Goal: Task Accomplishment & Management: Complete application form

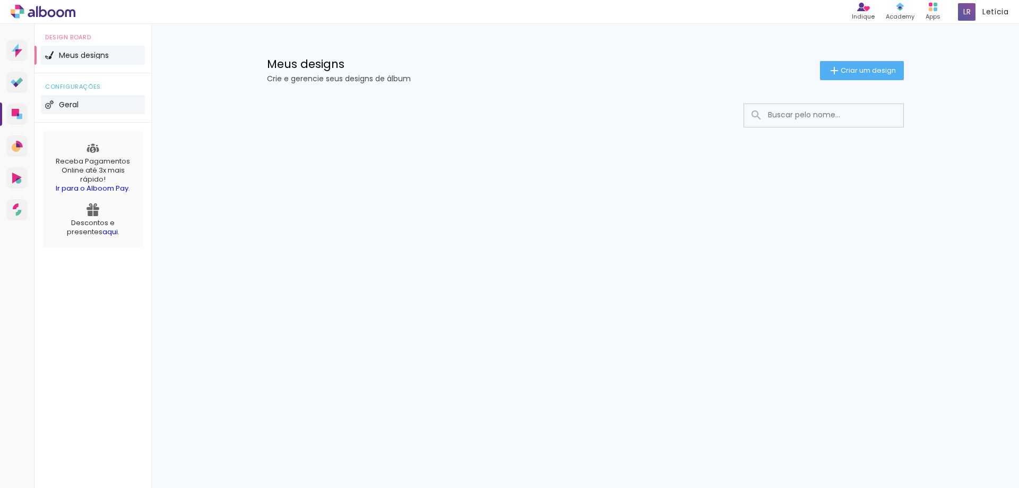
click at [56, 106] on li "Geral" at bounding box center [93, 104] width 104 height 19
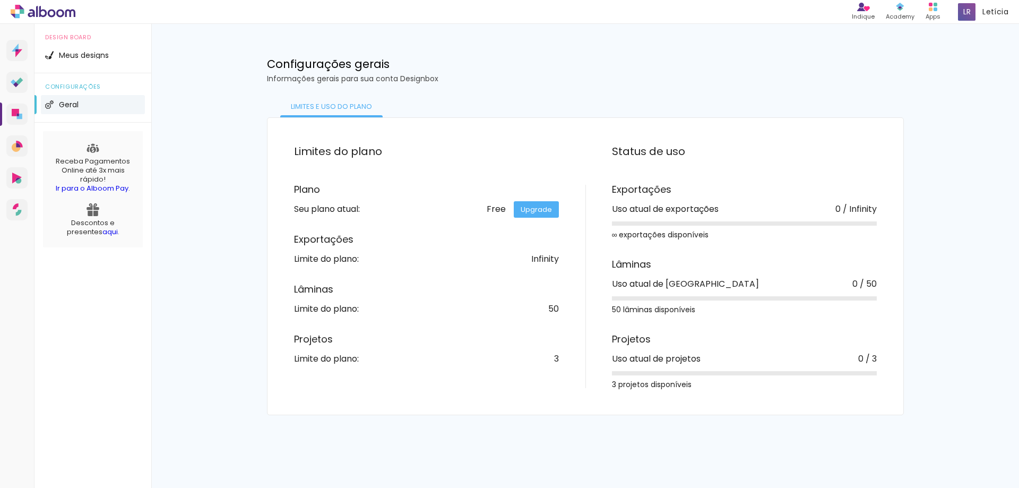
click at [217, 178] on div "Meus designs Crie e gerencie seus designs de álbum Criar um design Configuraçõe…" at bounding box center [585, 219] width 868 height 391
click at [89, 57] on span "Meus designs" at bounding box center [84, 54] width 50 height 7
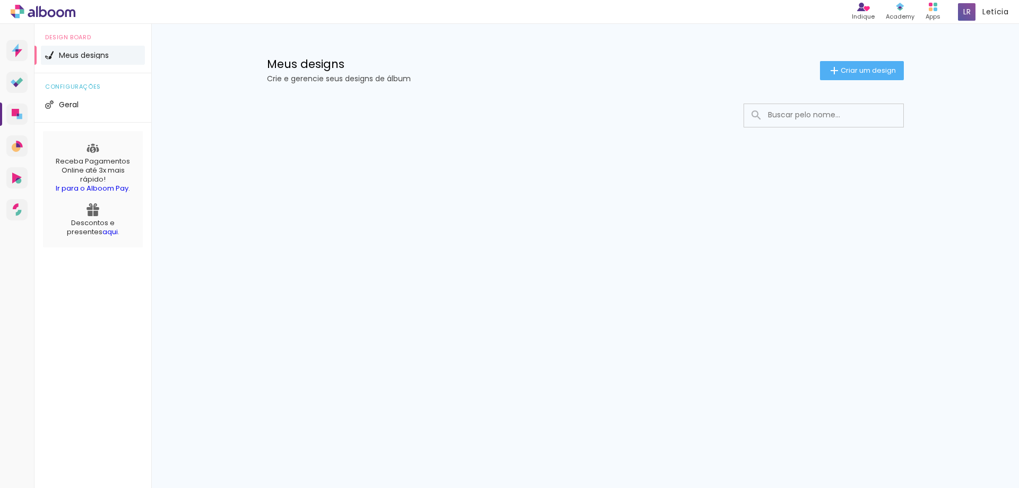
click at [80, 38] on span "Design Board" at bounding box center [93, 37] width 96 height 6
click at [23, 49] on link "Prosite Website + Landing pages" at bounding box center [16, 50] width 21 height 21
click at [828, 71] on iron-icon at bounding box center [834, 70] width 13 height 13
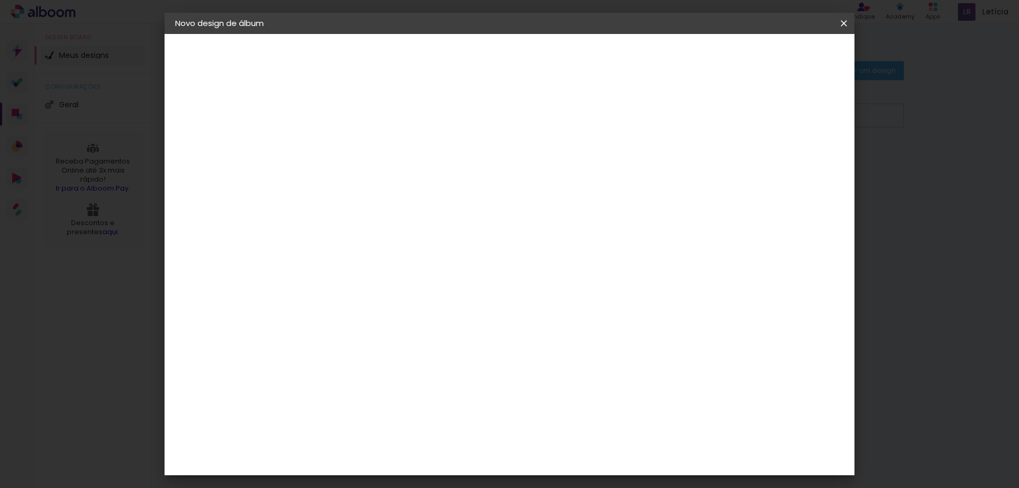
click at [222, 111] on div "2. Especificações" at bounding box center [233, 108] width 116 height 13
click at [186, 105] on iron-icon at bounding box center [181, 108] width 13 height 13
click at [181, 109] on iron-icon at bounding box center [181, 108] width 13 height 13
click at [227, 179] on div "3. Revisão" at bounding box center [233, 185] width 116 height 13
click at [349, 144] on input at bounding box center [349, 142] width 0 height 16
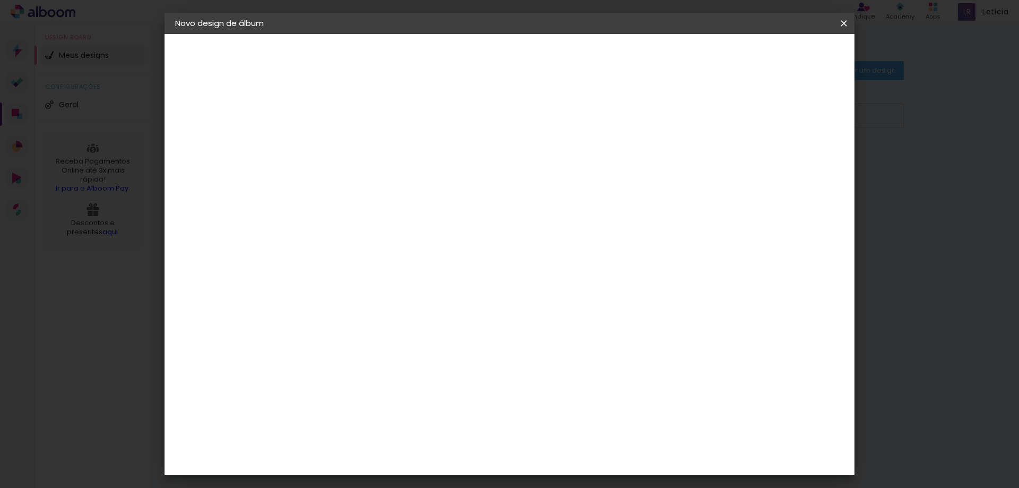
type input "a"
click at [349, 136] on input "A Menina que aprendeu a voar" at bounding box center [349, 142] width 0 height 16
click at [349, 145] on input "A Menina que Aprendeu a voar" at bounding box center [349, 142] width 0 height 16
click at [349, 141] on input "A Menina que Aprendeu a Voar" at bounding box center [349, 142] width 0 height 16
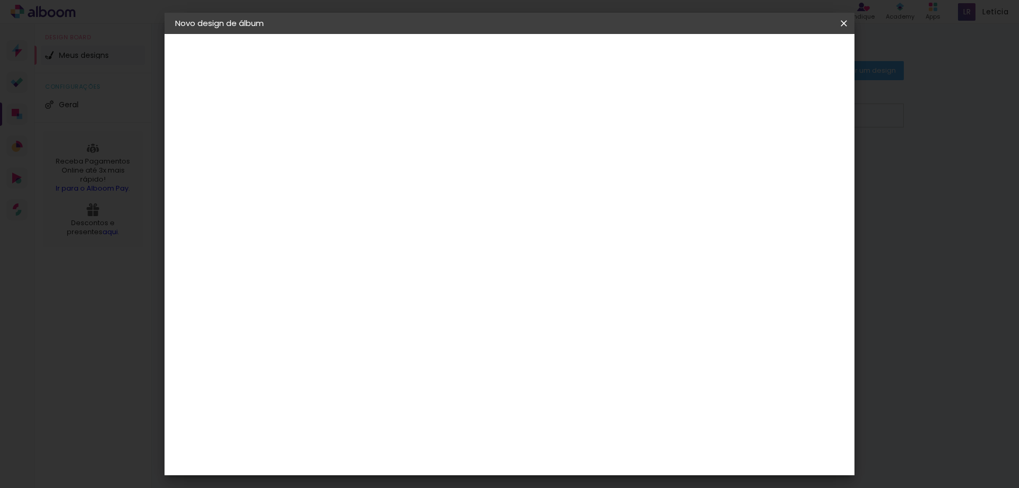
click at [349, 141] on input "A Menina que Aprendeu a Voar Novamente" at bounding box center [349, 142] width 0 height 16
drag, startPoint x: 617, startPoint y: 141, endPoint x: 712, endPoint y: 149, distance: 94.8
click at [395, 124] on div "Informações Dê um título ao seu álbum. Avançar" at bounding box center [348, 79] width 92 height 90
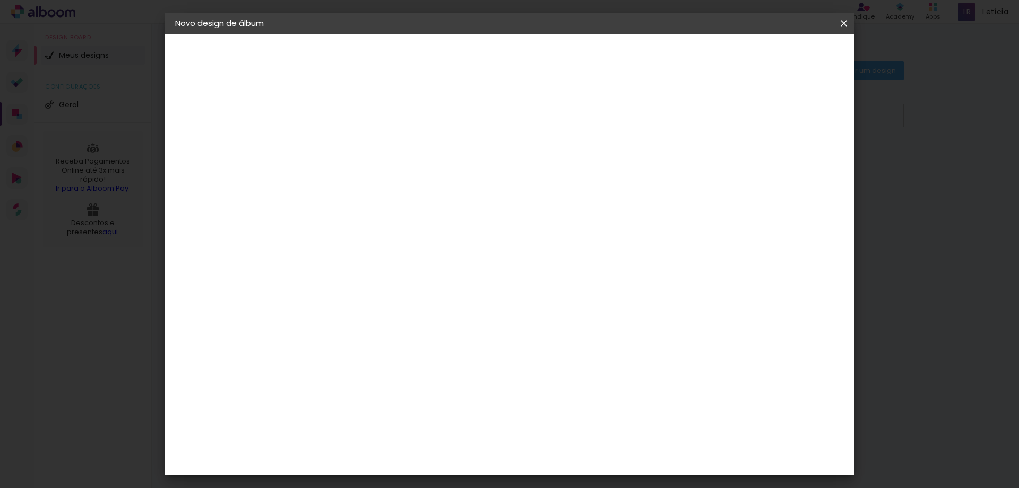
type input "A Menina que Aprendeu a Voar"
type paper-input "A Menina que Aprendeu a Voar"
click at [0, 0] on slot "Avançar" at bounding box center [0, 0] width 0 height 0
drag, startPoint x: 666, startPoint y: 222, endPoint x: 659, endPoint y: 312, distance: 90.5
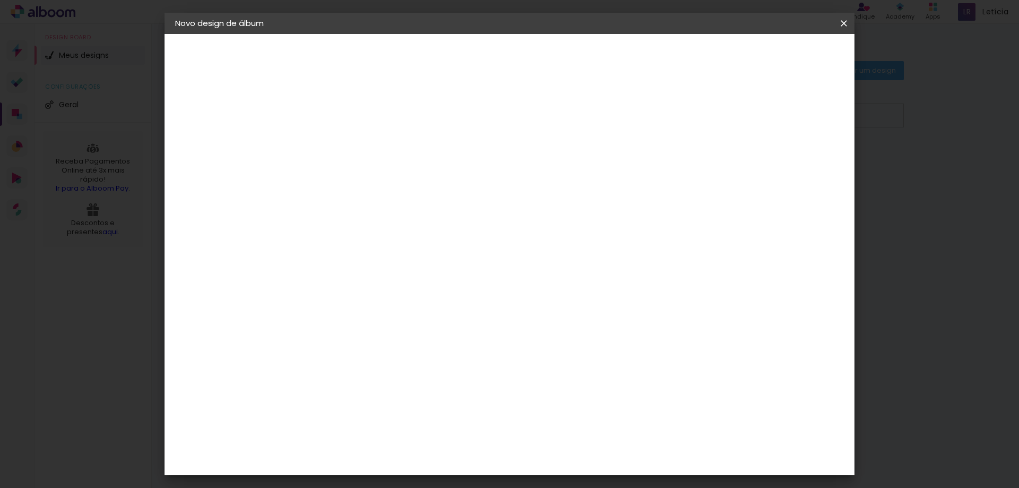
click at [464, 155] on iron-icon at bounding box center [457, 161] width 13 height 13
click at [464, 161] on iron-icon at bounding box center [457, 161] width 13 height 13
click at [548, 165] on paper-item "Tamanho Livre" at bounding box center [497, 161] width 102 height 23
drag, startPoint x: 643, startPoint y: 159, endPoint x: 627, endPoint y: 167, distance: 18.0
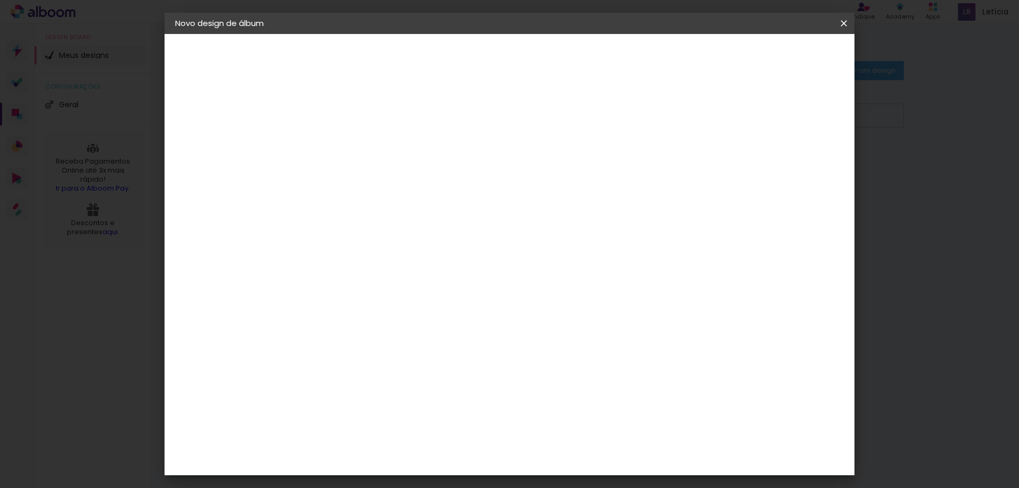
click at [548, 167] on paper-item "Tamanho Livre" at bounding box center [497, 161] width 102 height 23
click at [548, 169] on paper-item "Tamanho Livre" at bounding box center [497, 161] width 102 height 23
click at [548, 229] on paper-item "Sugerir uma encadernadora" at bounding box center [497, 221] width 102 height 28
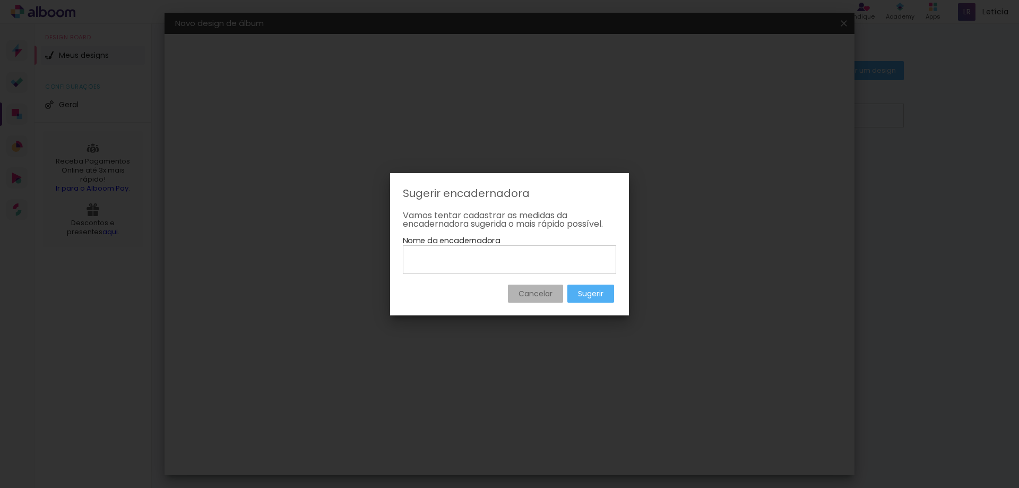
click at [0, 0] on slot "Cancelar" at bounding box center [0, 0] width 0 height 0
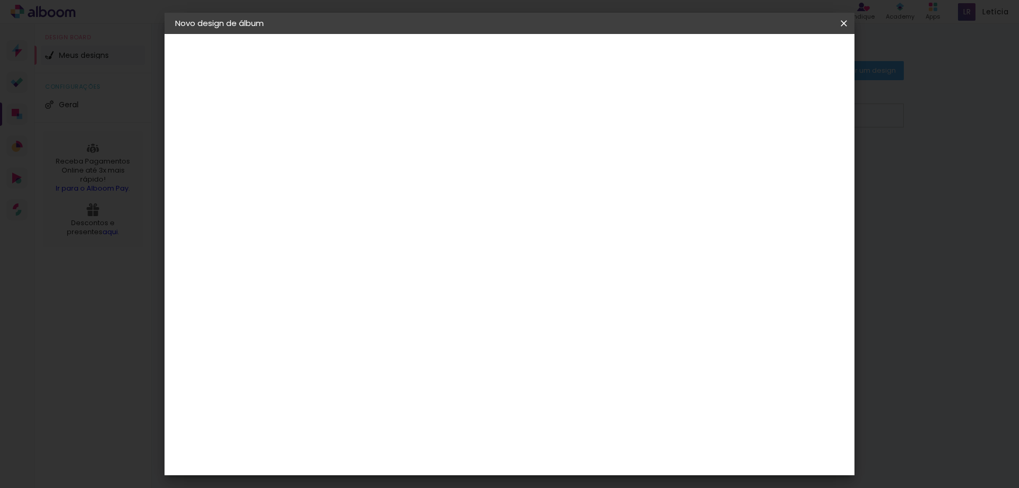
drag, startPoint x: 645, startPoint y: 294, endPoint x: 653, endPoint y: 207, distance: 86.9
click at [548, 129] on h3 "Avançado" at bounding box center [497, 130] width 102 height 12
click at [548, 195] on paper-listbox "Tamanho Livre Sugerir uma encadernadora" at bounding box center [497, 185] width 102 height 99
click at [0, 0] on slot "Tamanho Livre" at bounding box center [0, 0] width 0 height 0
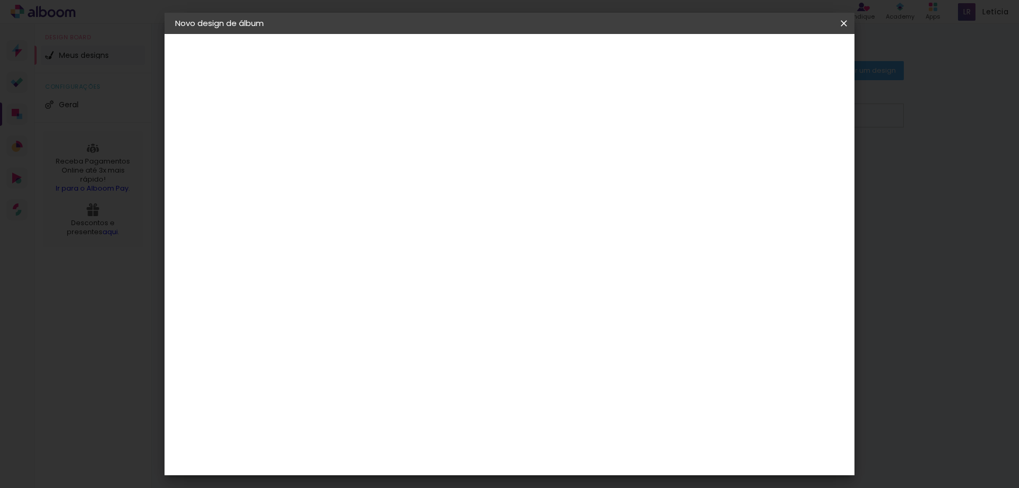
click at [548, 170] on paper-item "Tamanho Livre" at bounding box center [497, 161] width 102 height 23
click at [0, 0] on slot "Voltar" at bounding box center [0, 0] width 0 height 0
click at [0, 0] on slot "Avançar" at bounding box center [0, 0] width 0 height 0
click at [382, 202] on input at bounding box center [375, 201] width 107 height 13
type input "digi"
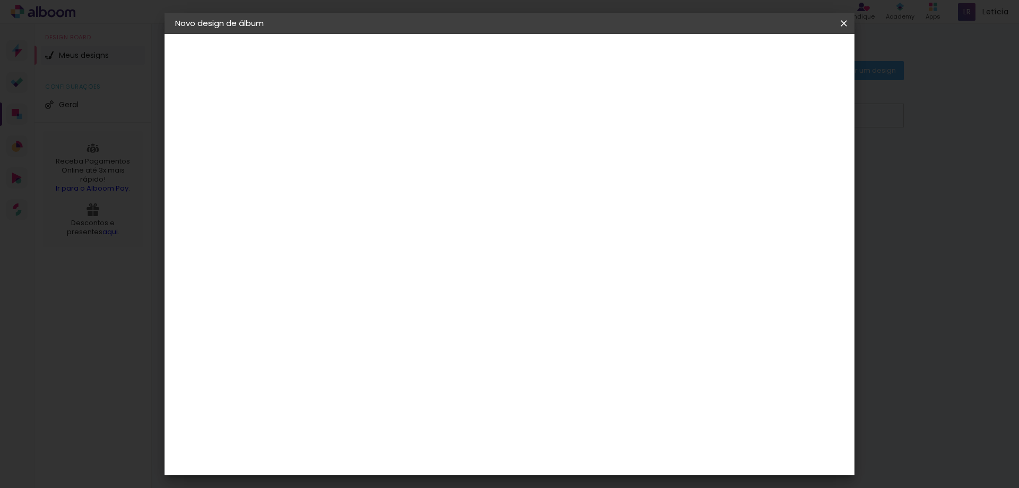
type paper-input "digi"
click at [373, 248] on paper-item "Digipix Pro" at bounding box center [364, 242] width 93 height 28
click at [366, 235] on div "Digipix Pro" at bounding box center [355, 241] width 27 height 17
